Goal: Find specific page/section: Find specific page/section

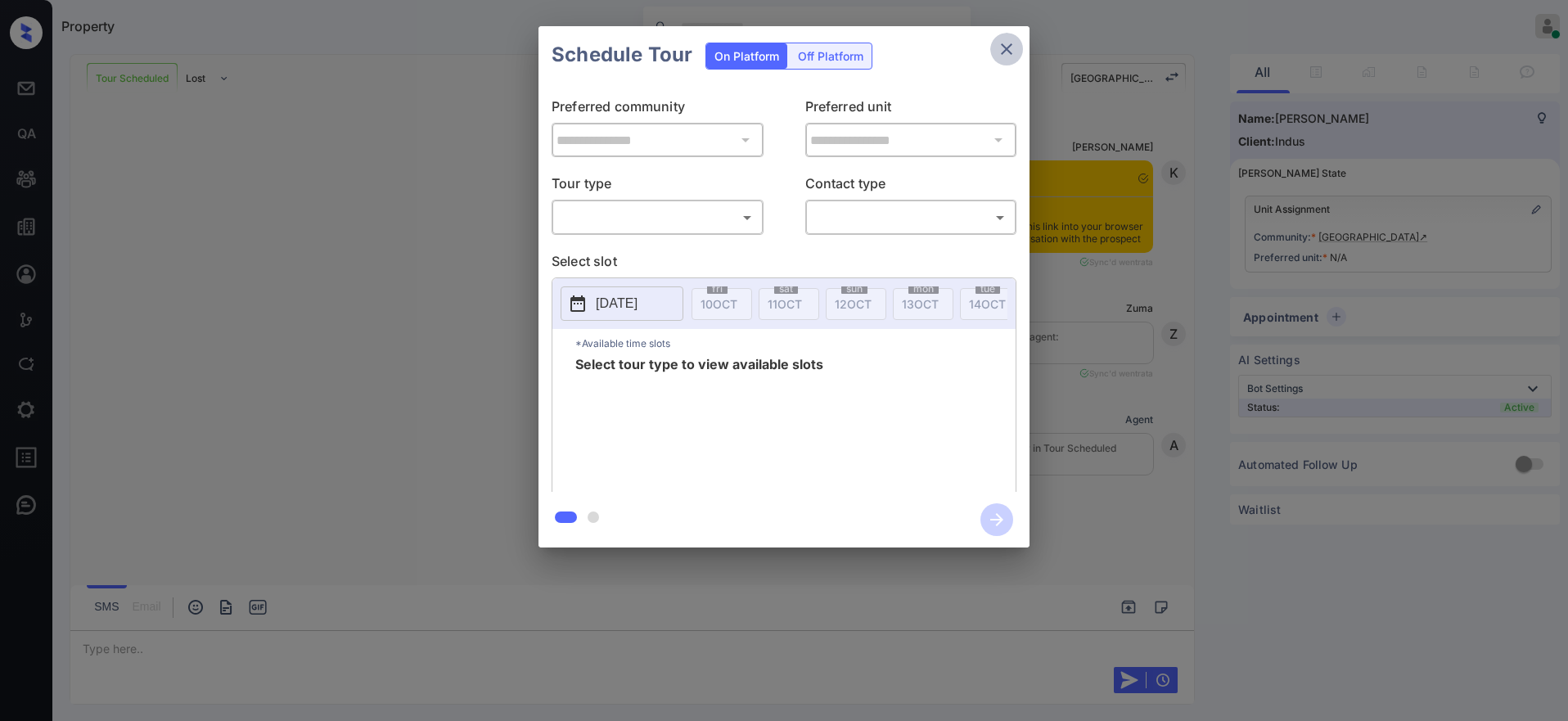
click at [998, 57] on icon "close" at bounding box center [1007, 49] width 20 height 20
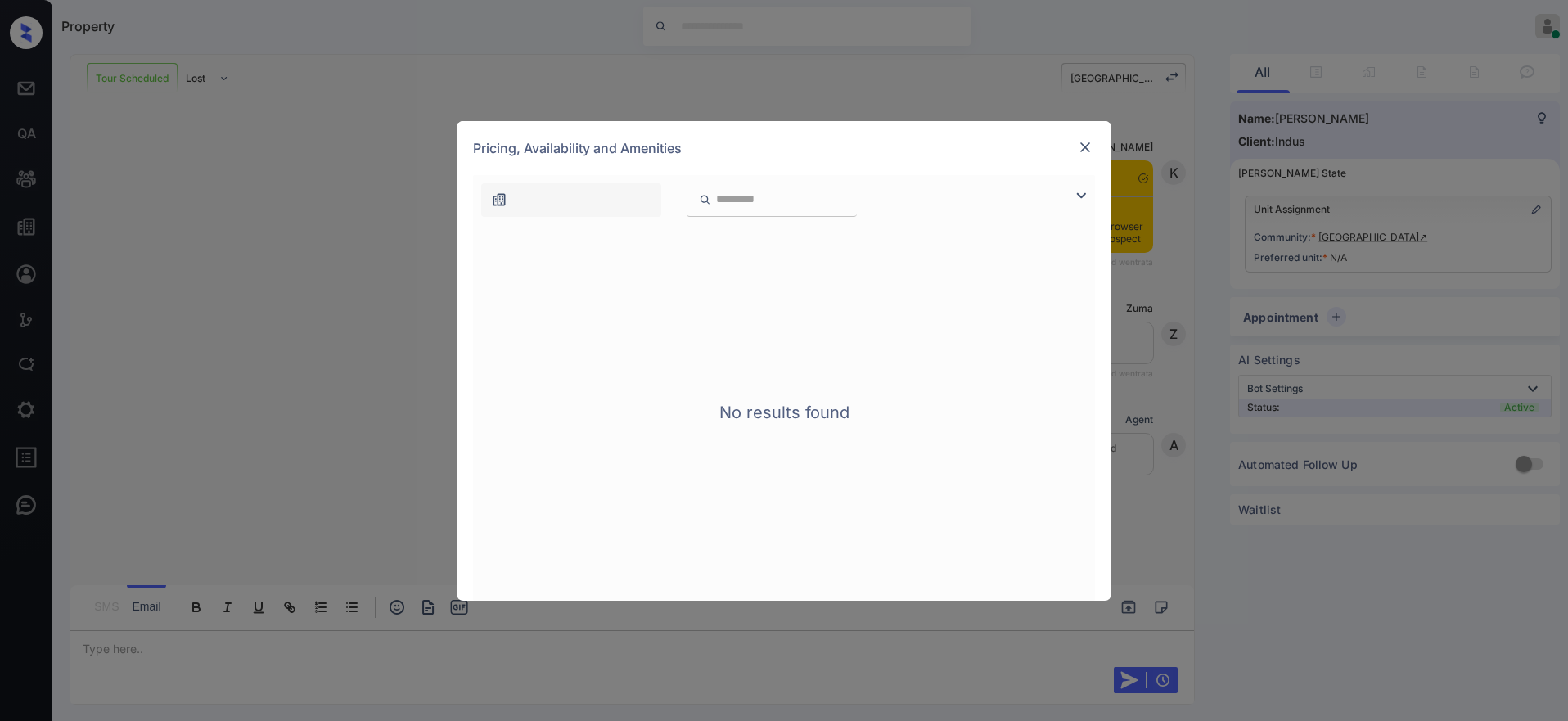
click at [929, 178] on div at bounding box center [784, 196] width 622 height 42
click at [873, 197] on div at bounding box center [784, 196] width 622 height 42
click at [602, 212] on div at bounding box center [571, 200] width 180 height 33
click at [1082, 143] on img at bounding box center [1084, 147] width 17 height 17
click at [1086, 145] on img at bounding box center [1084, 147] width 17 height 17
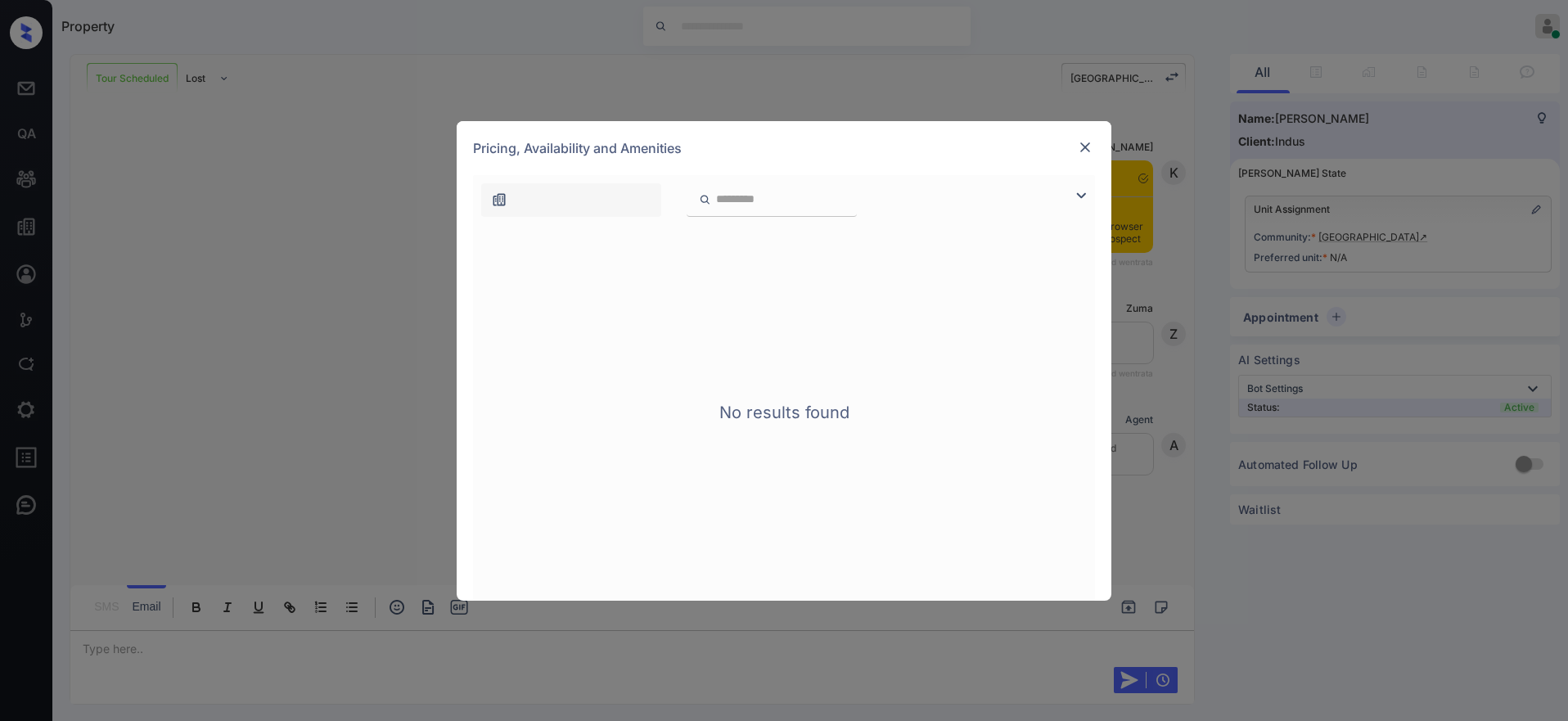
click at [1088, 151] on img at bounding box center [1084, 147] width 17 height 17
